Goal: Navigation & Orientation: Find specific page/section

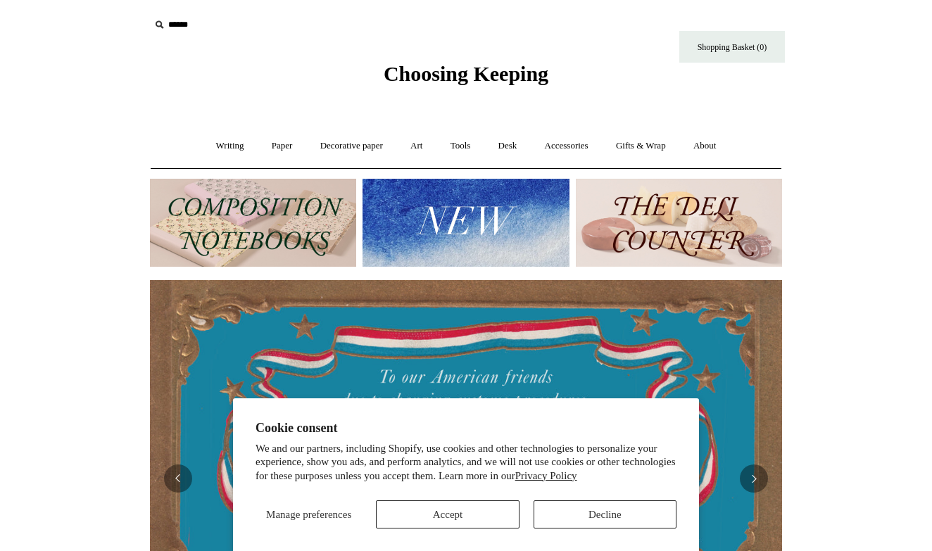
click at [439, 519] on button "Accept" at bounding box center [447, 514] width 143 height 28
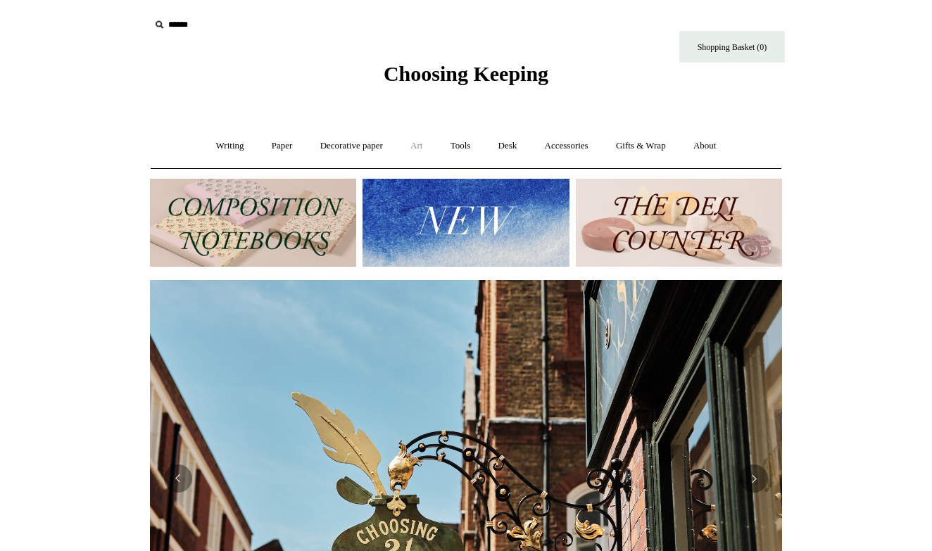
scroll to position [0, 632]
click at [515, 144] on link "Desk +" at bounding box center [508, 145] width 44 height 37
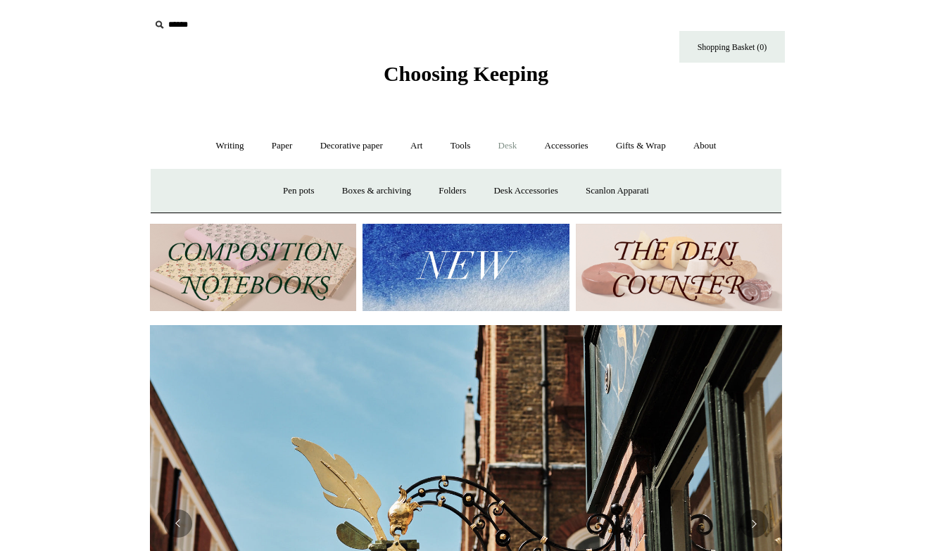
click at [307, 273] on img at bounding box center [253, 268] width 206 height 88
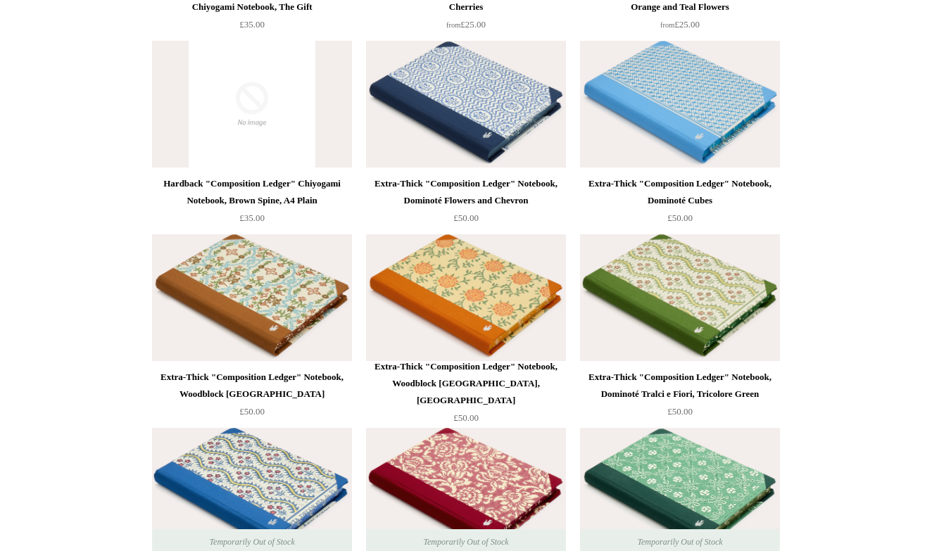
scroll to position [2659, 0]
click at [693, 375] on div "Extra-Thick "Composition Ledger" Notebook, Dominoté Tralci e Fiori, Tricolore G…" at bounding box center [680, 386] width 193 height 34
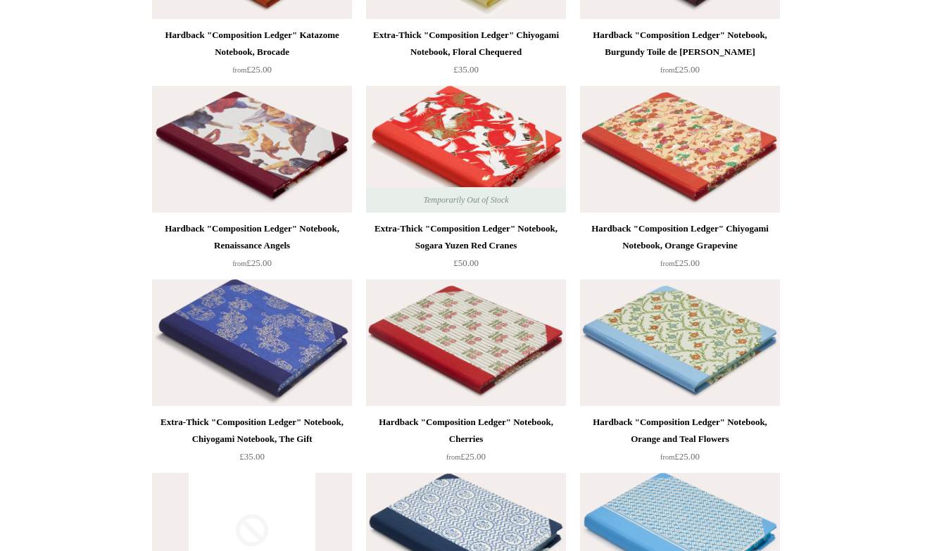
scroll to position [2225, 0]
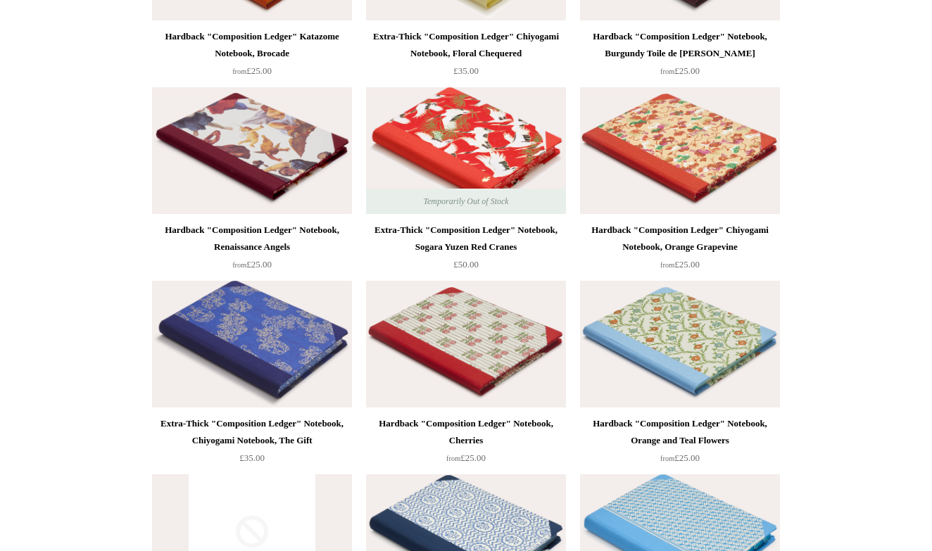
click at [707, 134] on img at bounding box center [680, 150] width 200 height 127
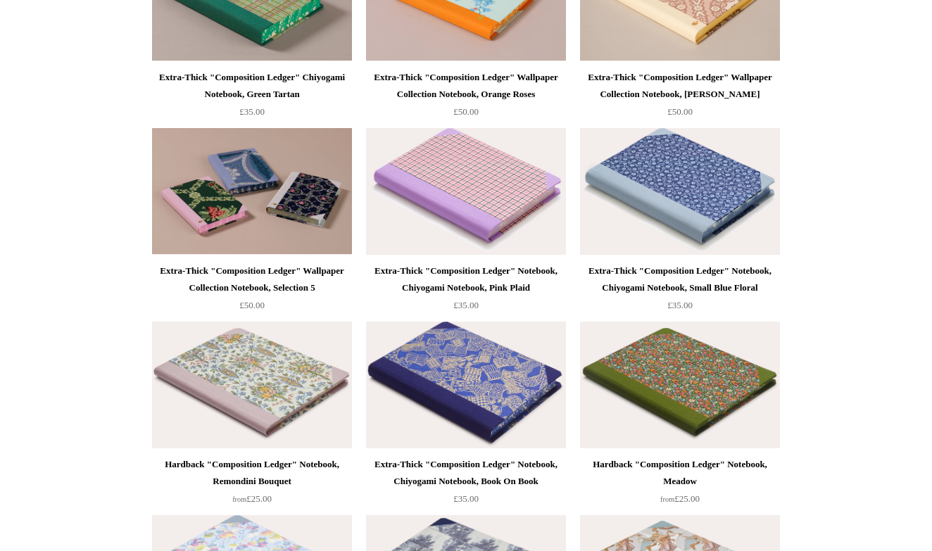
scroll to position [1399, 0]
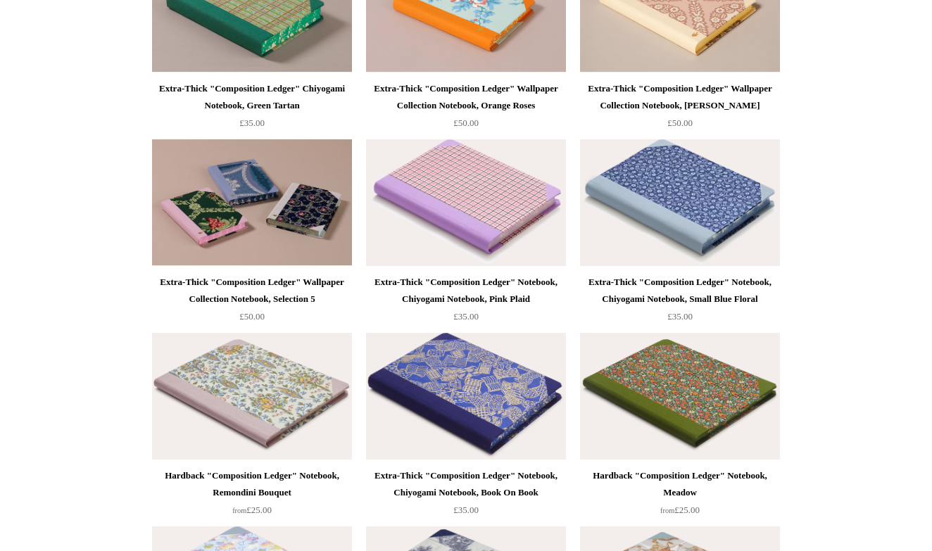
click at [677, 384] on img at bounding box center [680, 396] width 200 height 127
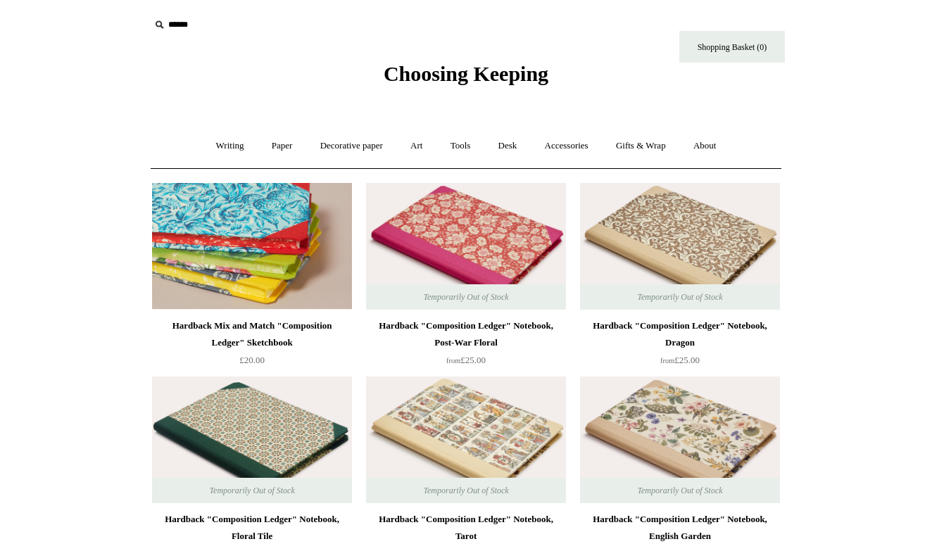
scroll to position [0, 0]
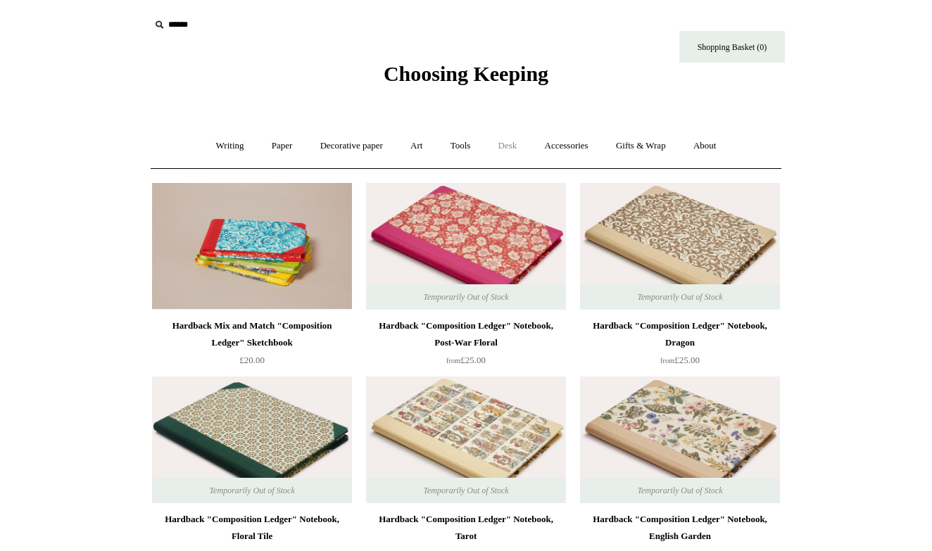
click at [514, 142] on link "Desk +" at bounding box center [508, 145] width 44 height 37
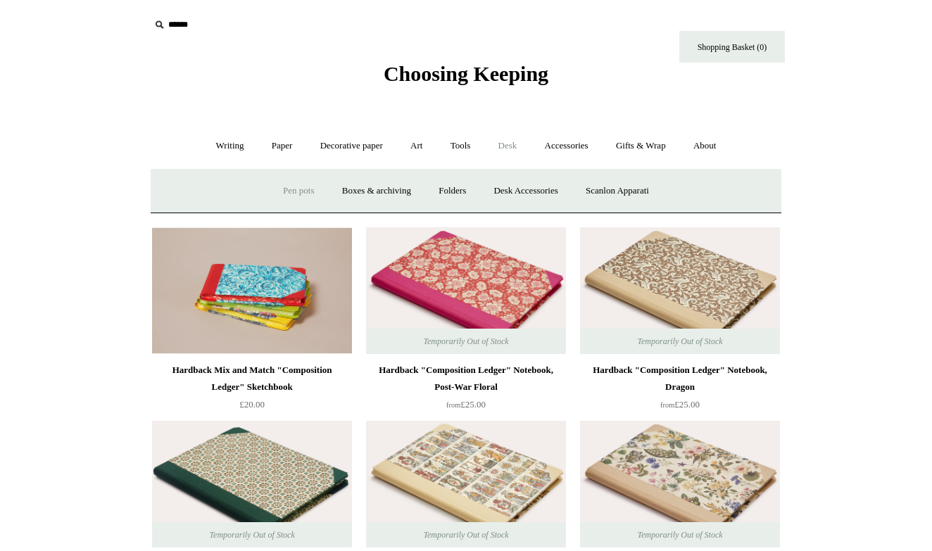
click at [292, 191] on link "Pen pots" at bounding box center [298, 190] width 56 height 37
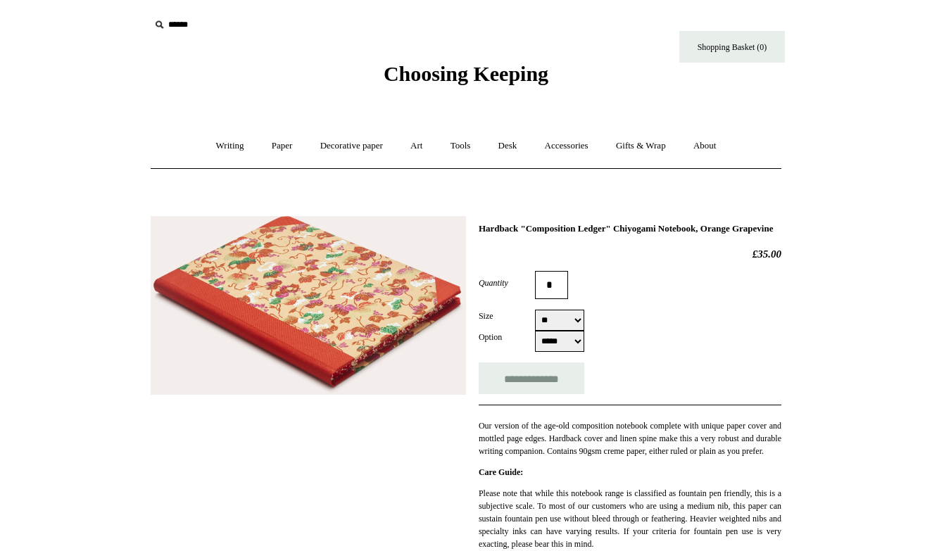
select select "**"
click at [336, 282] on img at bounding box center [308, 305] width 315 height 179
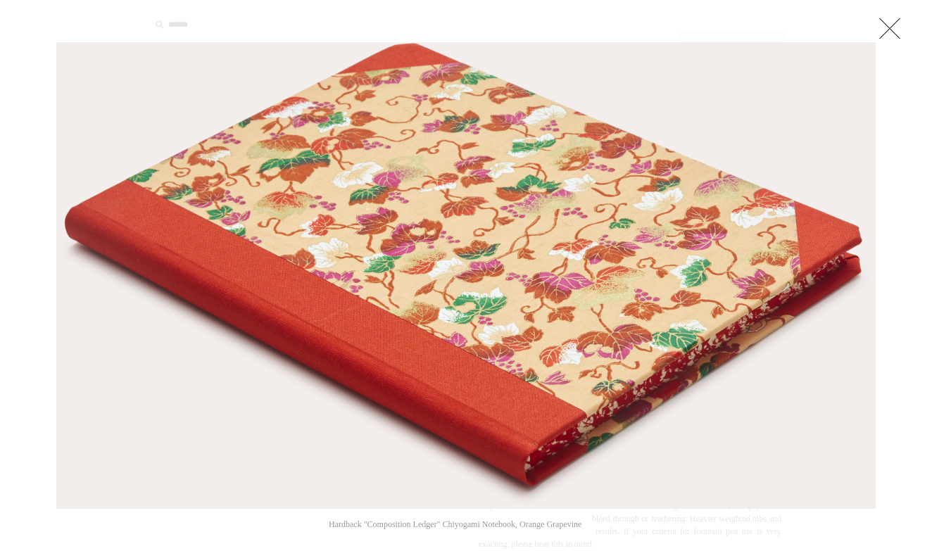
click at [895, 29] on link at bounding box center [890, 28] width 28 height 28
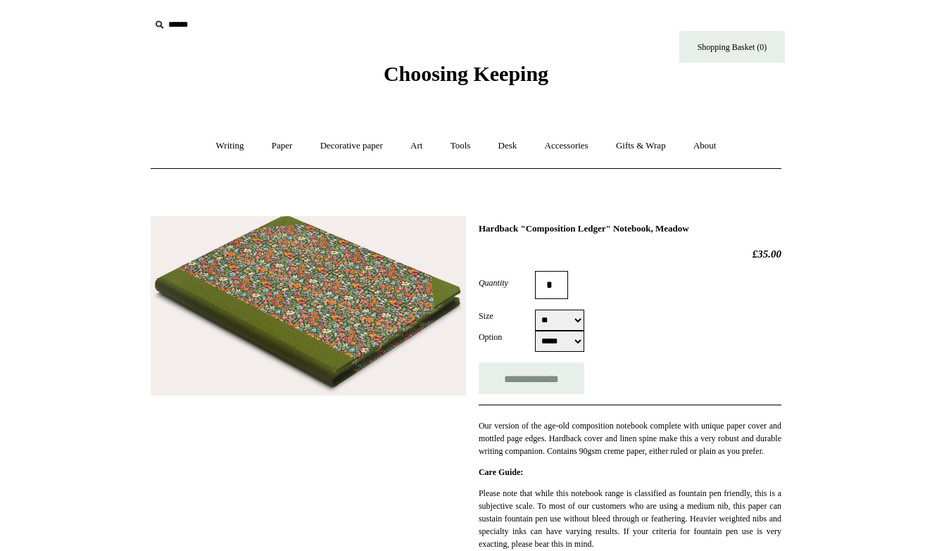
select select "**"
click at [410, 344] on img at bounding box center [308, 305] width 315 height 179
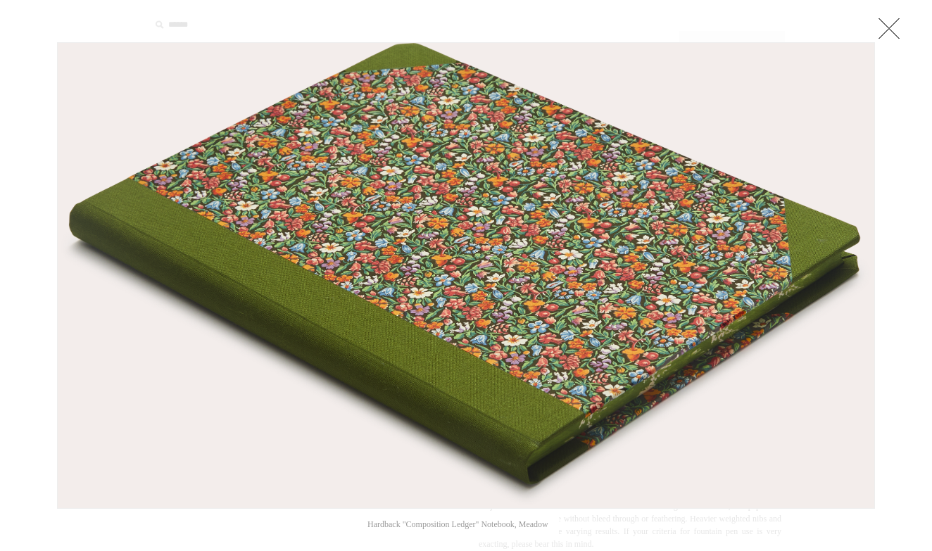
click at [883, 34] on link at bounding box center [889, 28] width 28 height 28
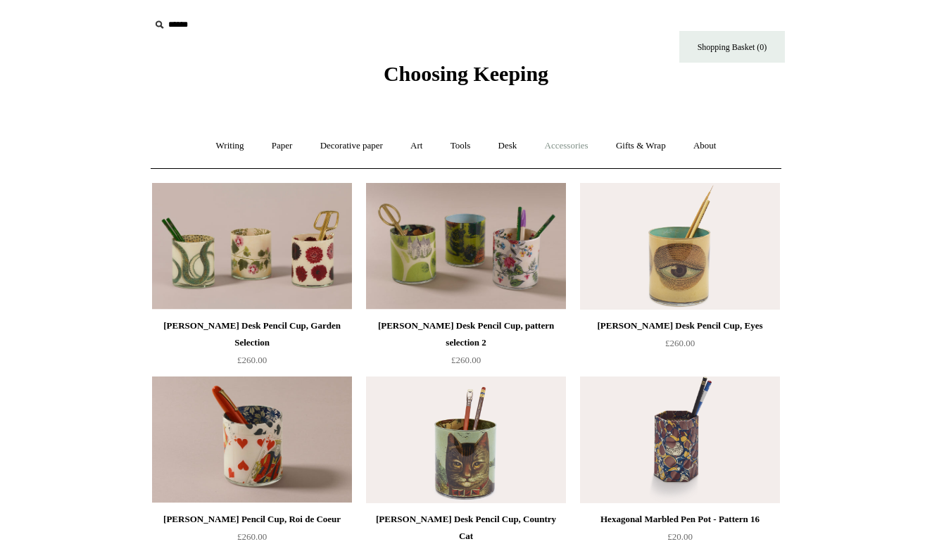
click at [574, 146] on link "Accessories +" at bounding box center [566, 145] width 69 height 37
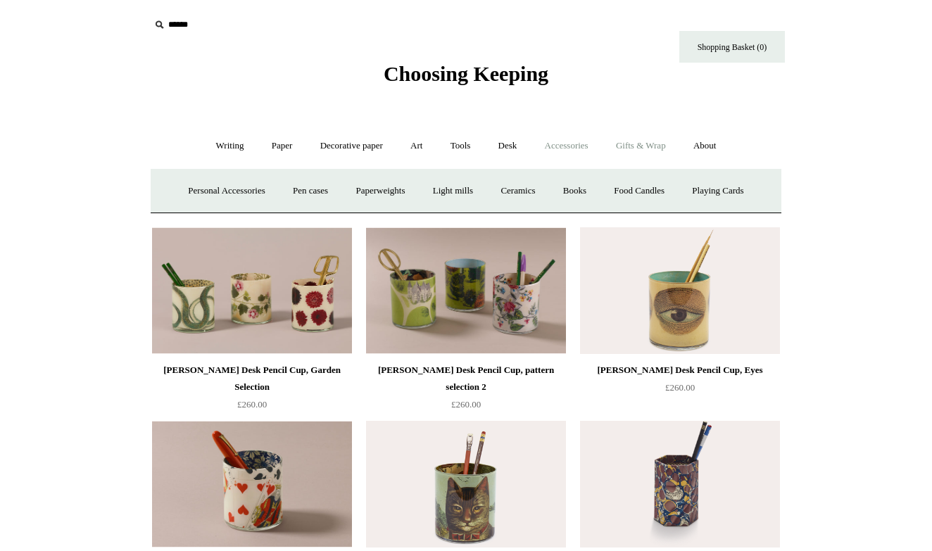
click at [646, 141] on link "Gifts & Wrap +" at bounding box center [640, 145] width 75 height 37
